Goal: Task Accomplishment & Management: Use online tool/utility

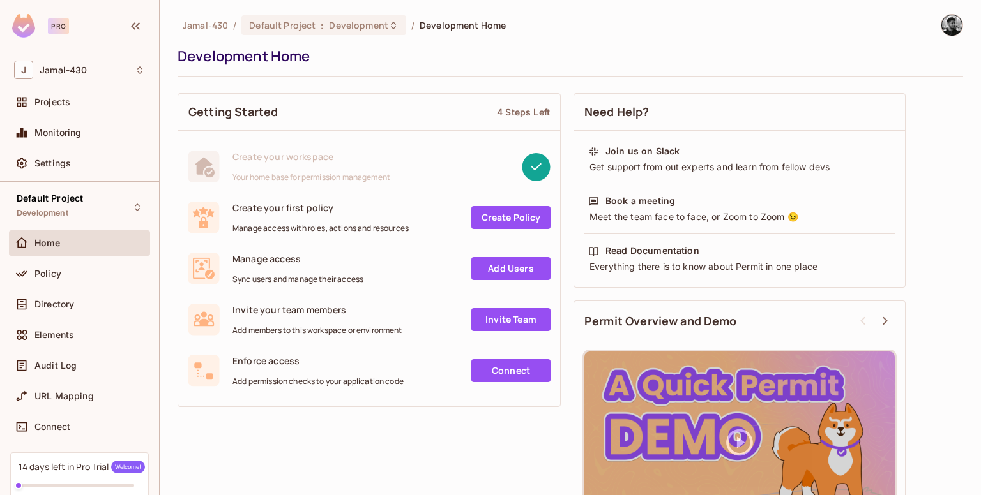
click at [511, 222] on link "Create Policy" at bounding box center [510, 217] width 79 height 23
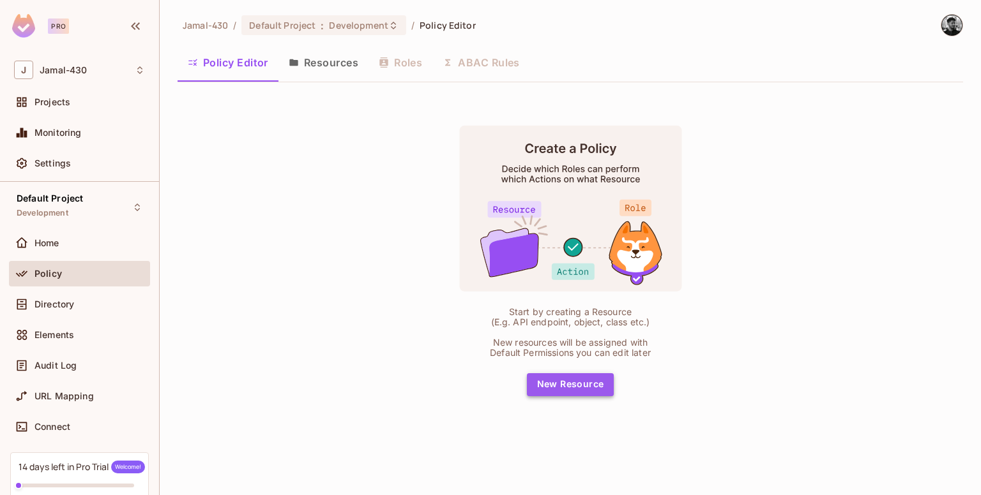
click at [583, 387] on button "New Resource" at bounding box center [570, 385] width 87 height 23
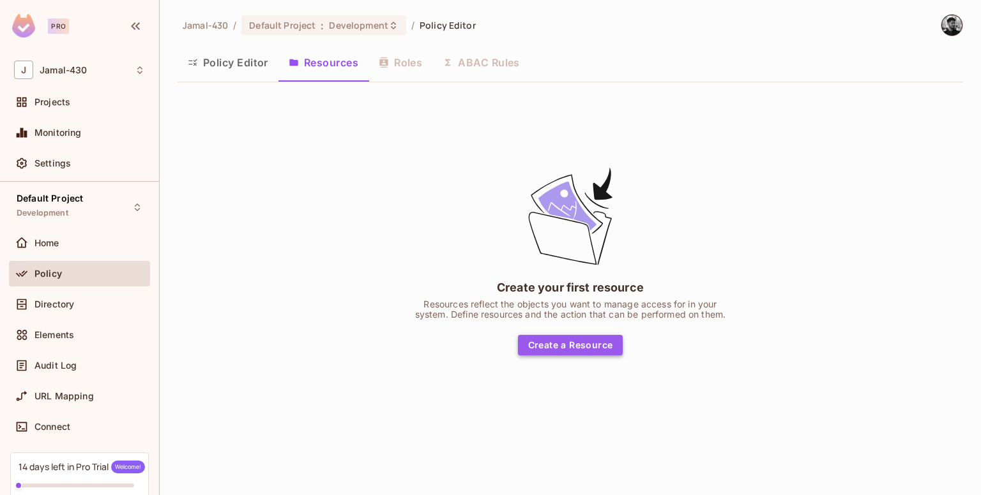
click at [572, 349] on button "Create a Resource" at bounding box center [570, 345] width 105 height 20
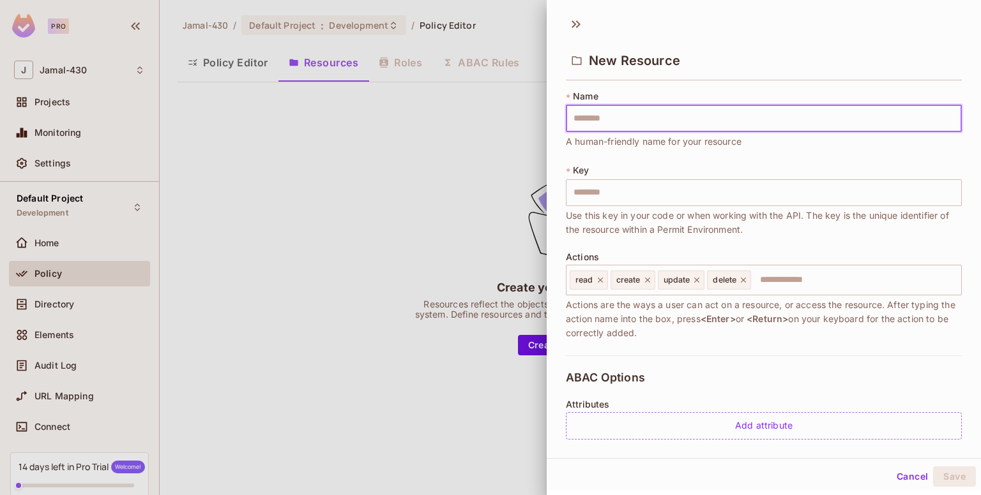
click at [630, 128] on input "text" at bounding box center [764, 118] width 396 height 27
type input "**********"
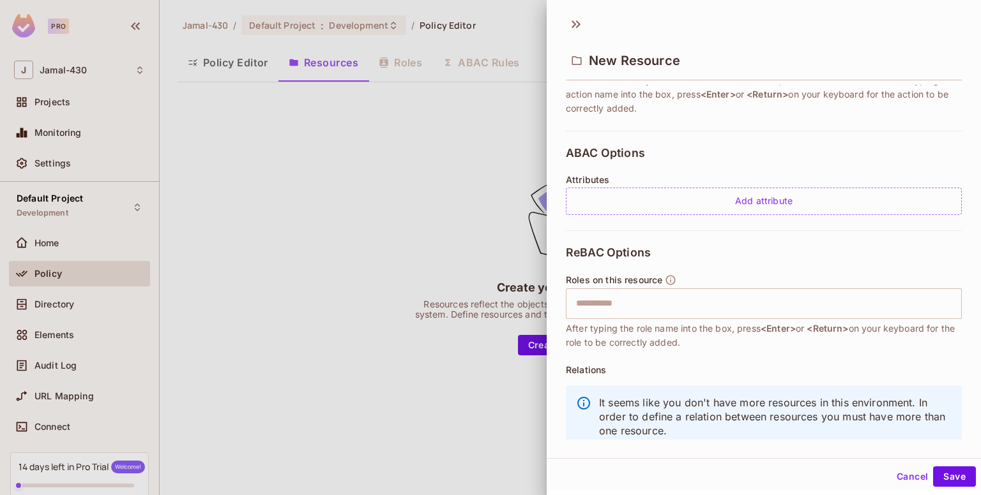
scroll to position [227, 0]
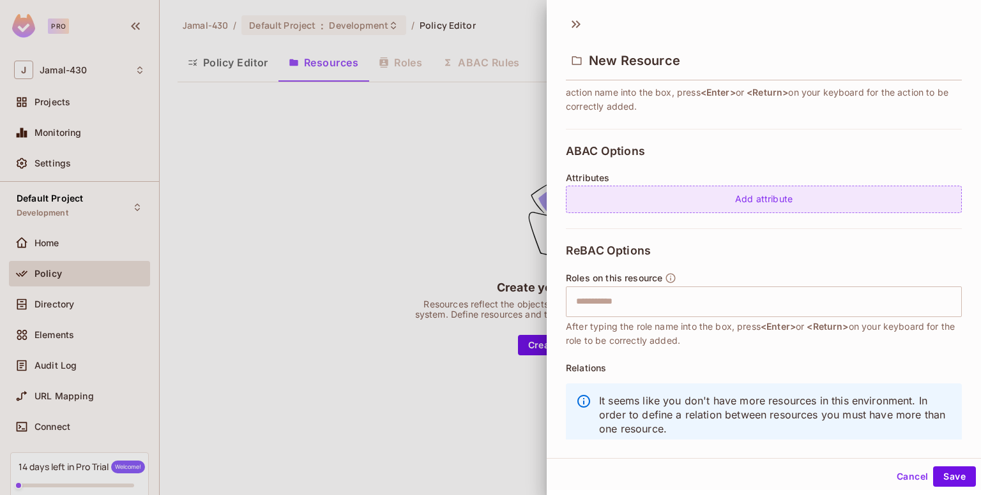
click at [767, 190] on div "Add attribute" at bounding box center [764, 199] width 396 height 27
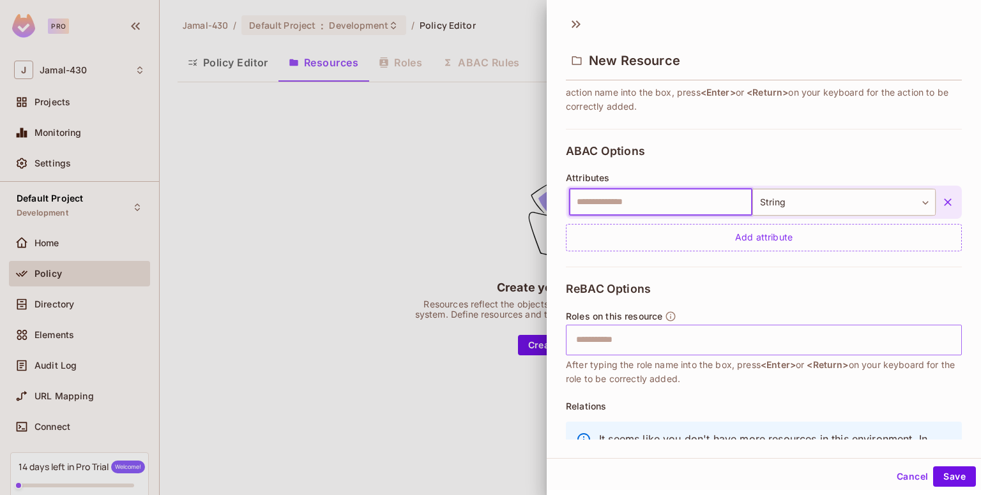
scroll to position [294, 0]
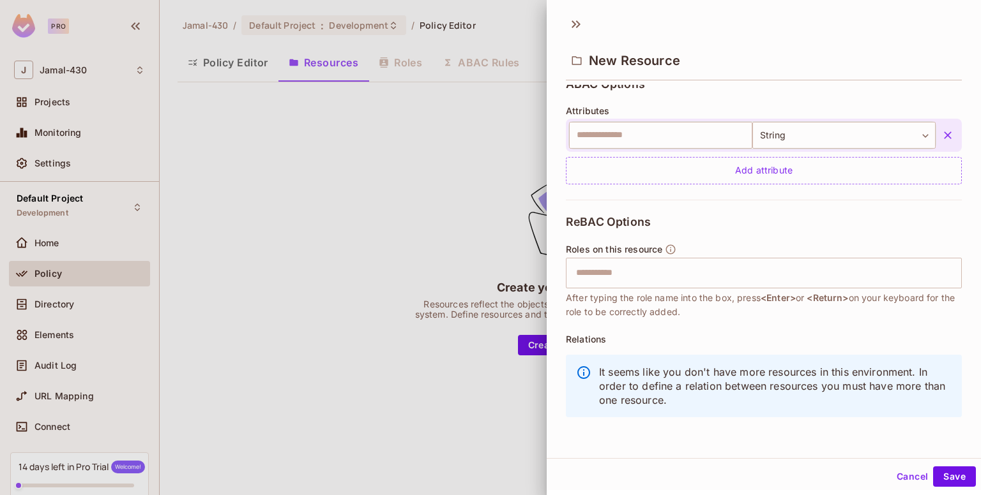
click at [470, 112] on div at bounding box center [490, 247] width 981 height 495
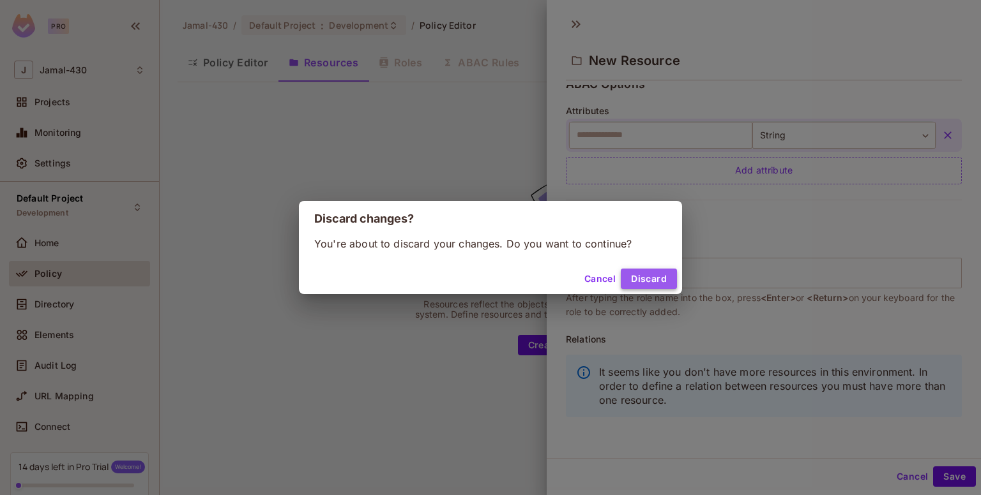
click at [640, 275] on button "Discard" at bounding box center [649, 279] width 56 height 20
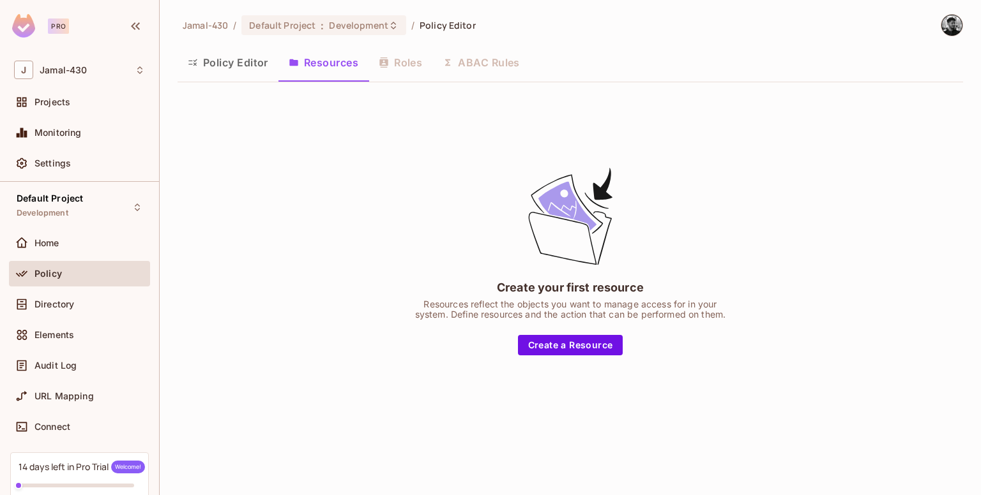
click at [407, 67] on div "Policy Editor Resources Roles ABAC Rules" at bounding box center [570, 63] width 785 height 32
click at [216, 73] on button "Policy Editor" at bounding box center [228, 63] width 101 height 32
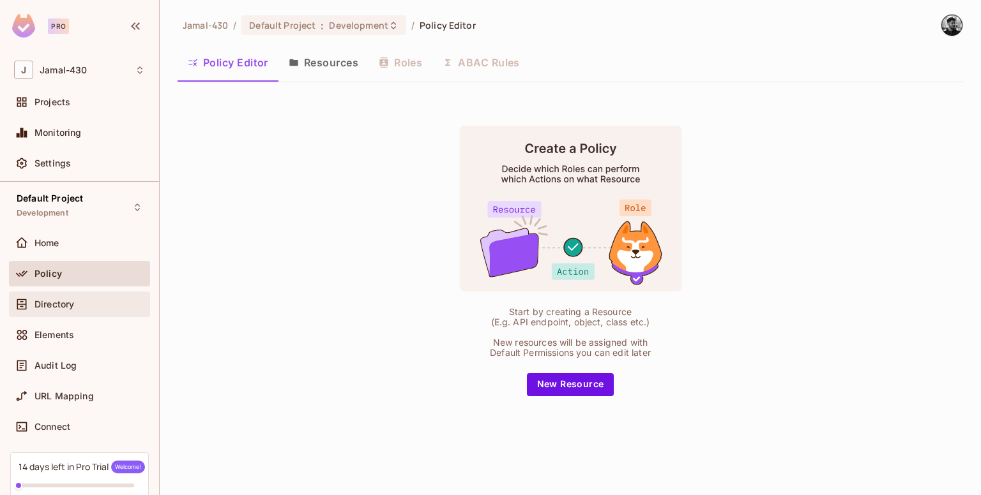
click at [102, 310] on div "Directory" at bounding box center [79, 304] width 131 height 15
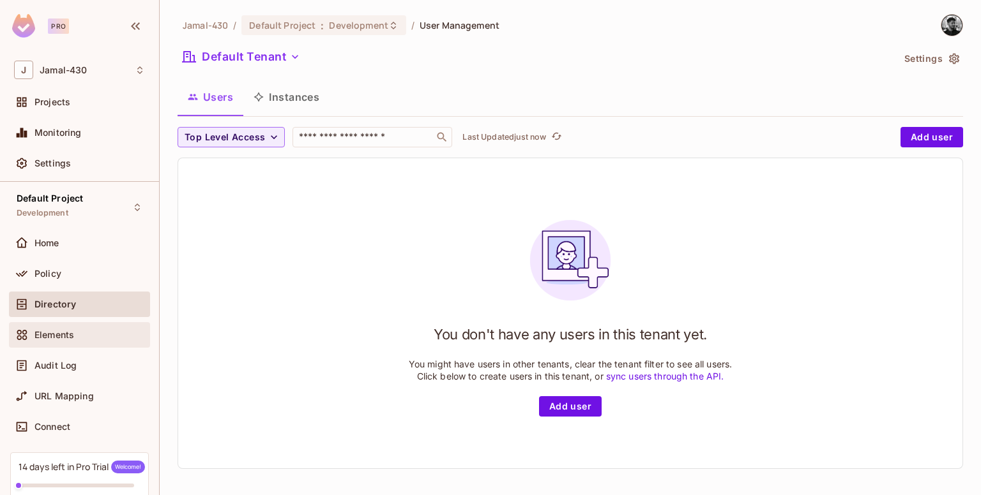
click at [98, 335] on div "Elements" at bounding box center [89, 335] width 110 height 10
